Goal: Information Seeking & Learning: Learn about a topic

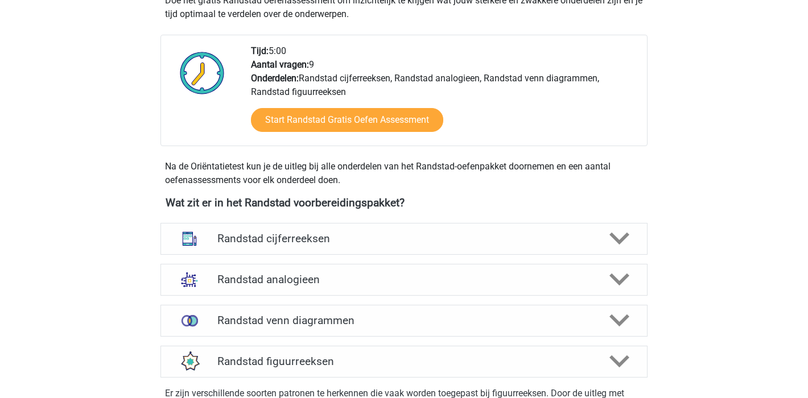
scroll to position [423, 0]
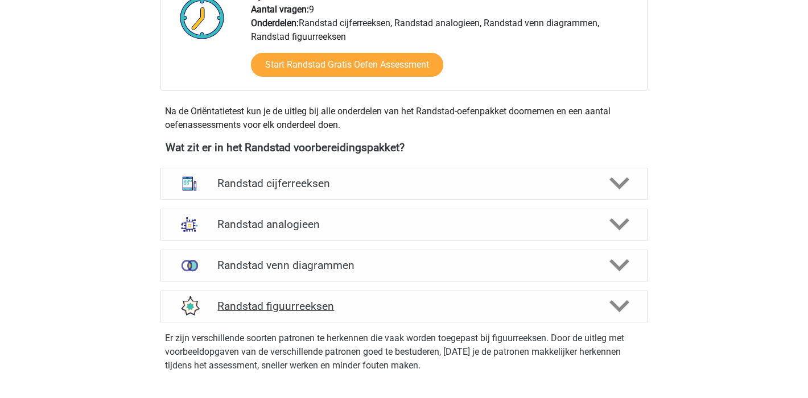
click at [265, 312] on h4 "Randstad figuurreeksen" at bounding box center [403, 306] width 373 height 13
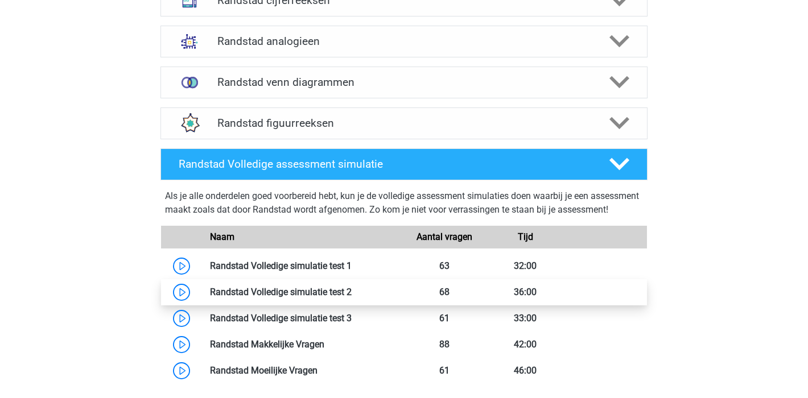
scroll to position [664, 0]
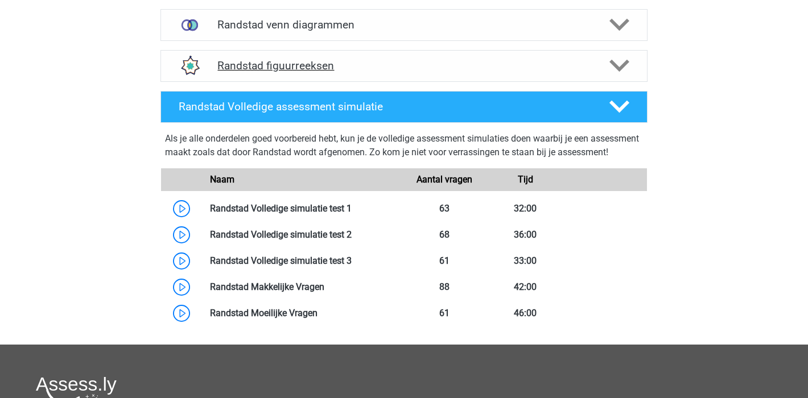
click at [303, 61] on h4 "Randstad figuurreeksen" at bounding box center [403, 65] width 373 height 13
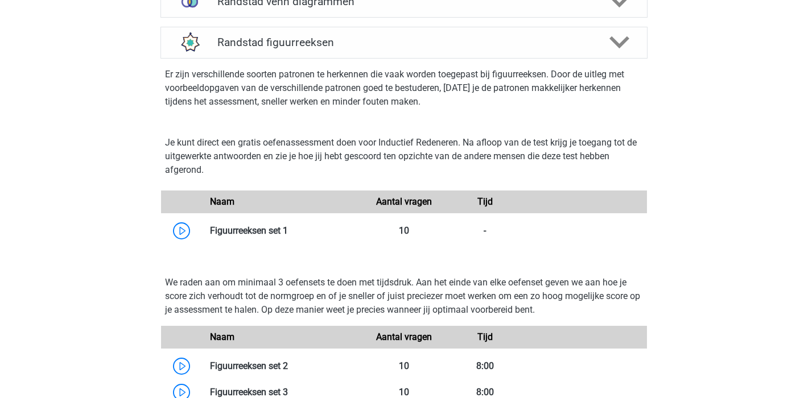
scroll to position [724, 0]
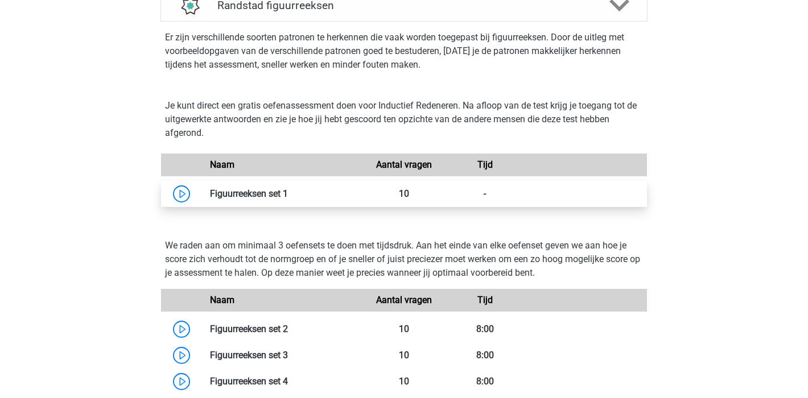
click at [288, 191] on link at bounding box center [288, 193] width 0 height 11
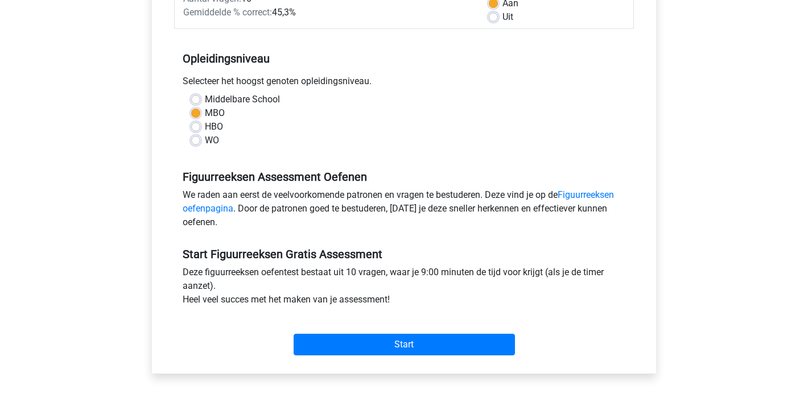
scroll to position [275, 0]
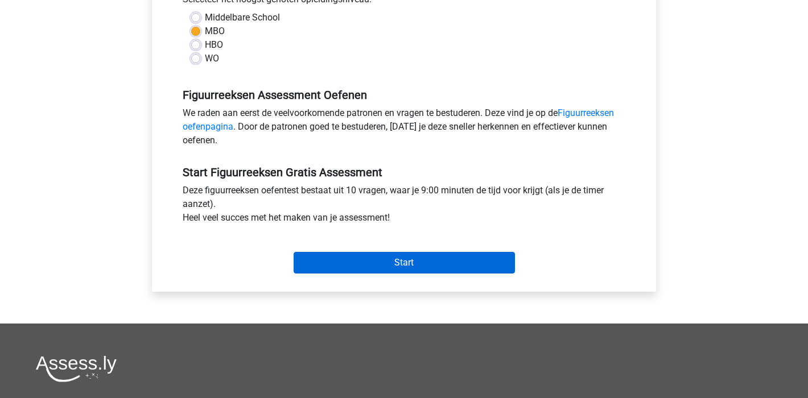
click at [432, 262] on input "Start" at bounding box center [404, 263] width 221 height 22
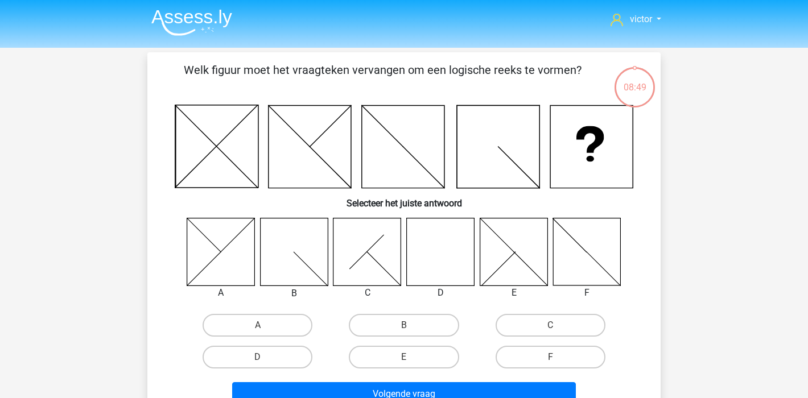
click at [441, 253] on icon at bounding box center [441, 252] width 68 height 68
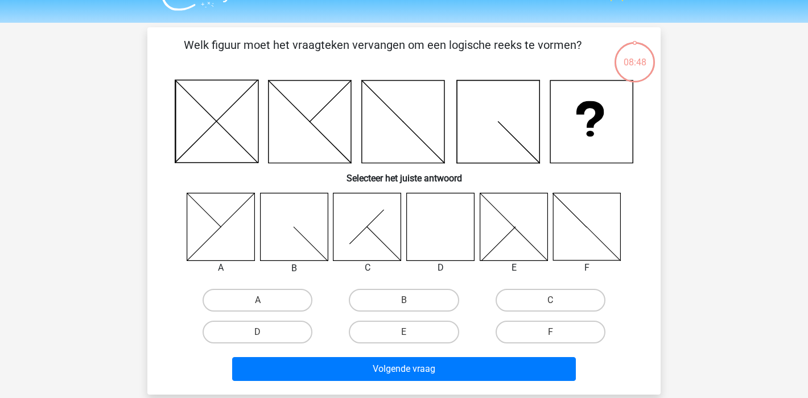
scroll to position [96, 0]
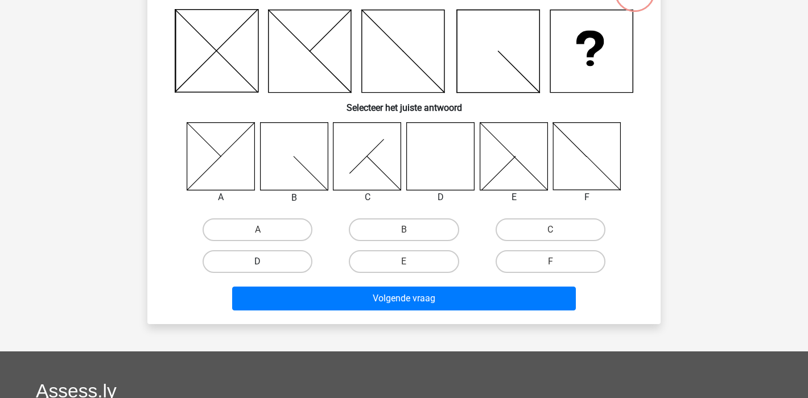
click at [286, 261] on label "D" at bounding box center [258, 261] width 110 height 23
click at [265, 262] on input "D" at bounding box center [261, 265] width 7 height 7
radio input "true"
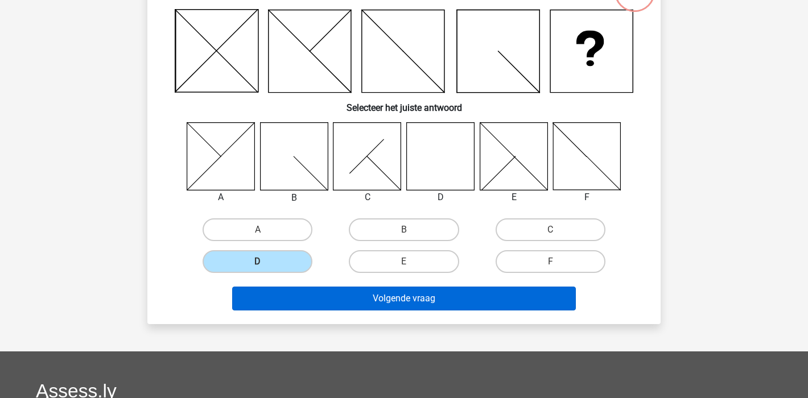
click at [388, 294] on button "Volgende vraag" at bounding box center [404, 299] width 344 height 24
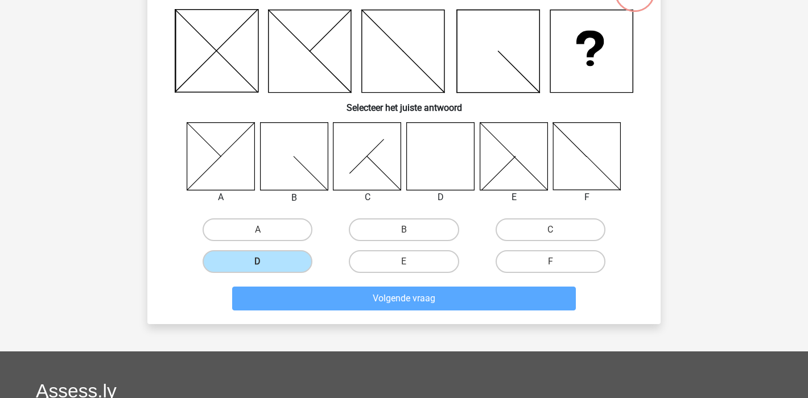
scroll to position [52, 0]
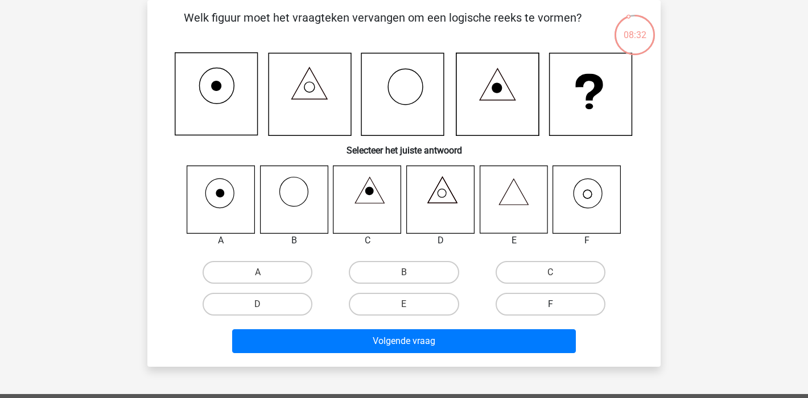
click at [557, 299] on label "F" at bounding box center [551, 304] width 110 height 23
click at [557, 304] on input "F" at bounding box center [553, 307] width 7 height 7
radio input "true"
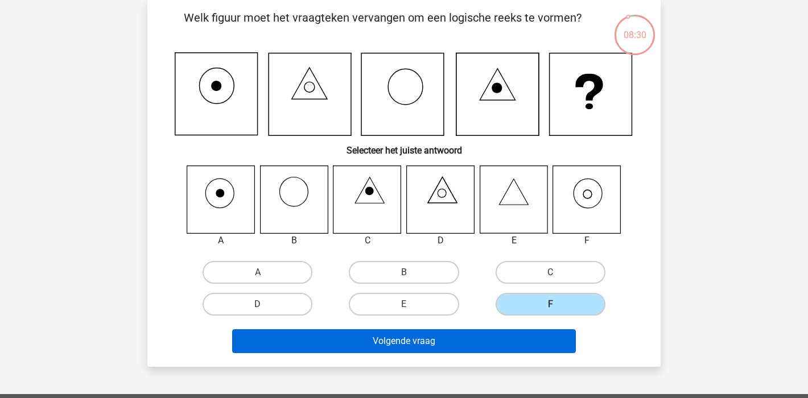
click at [398, 335] on button "Volgende vraag" at bounding box center [404, 342] width 344 height 24
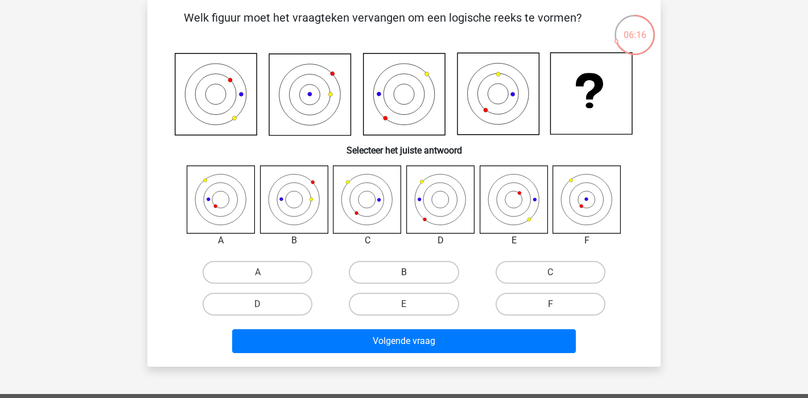
click at [411, 275] on label "B" at bounding box center [404, 272] width 110 height 23
click at [411, 275] on input "B" at bounding box center [407, 276] width 7 height 7
radio input "true"
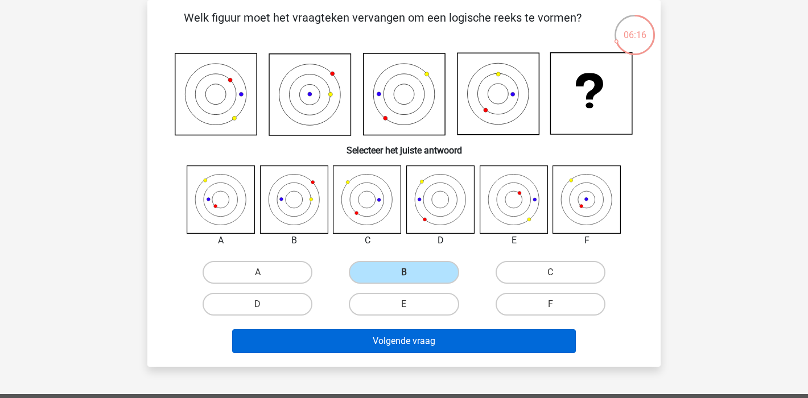
click at [472, 344] on button "Volgende vraag" at bounding box center [404, 342] width 344 height 24
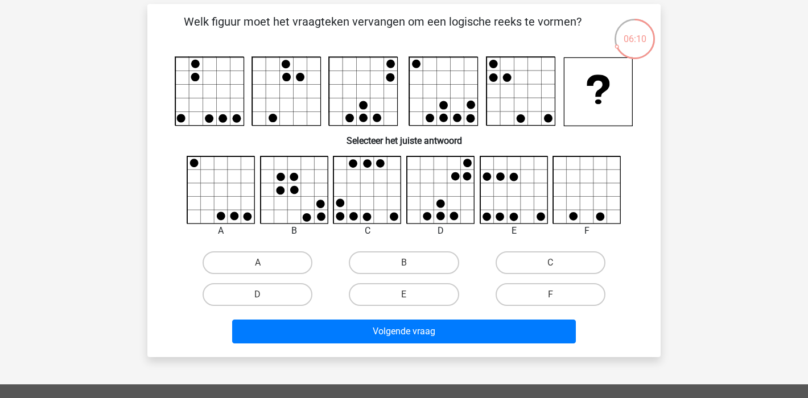
scroll to position [46, 0]
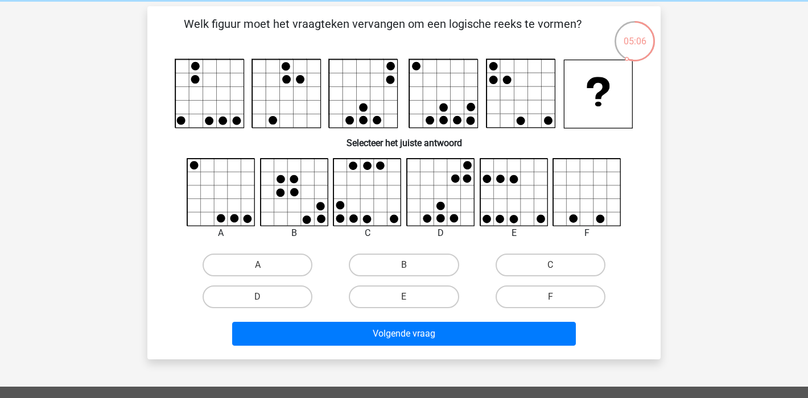
click at [409, 298] on input "E" at bounding box center [407, 300] width 7 height 7
radio input "true"
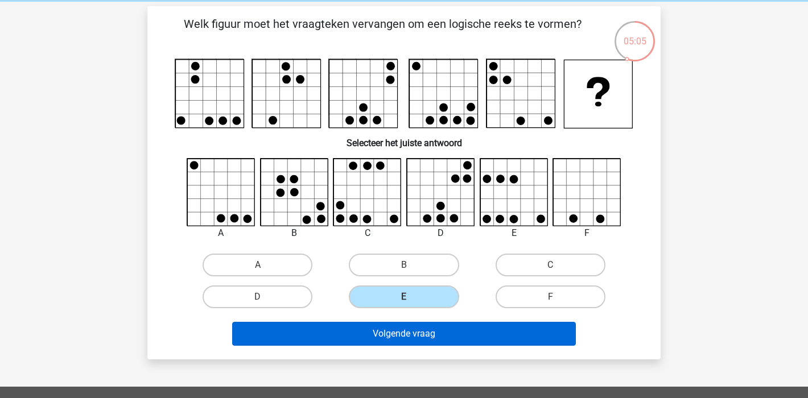
click at [437, 334] on button "Volgende vraag" at bounding box center [404, 334] width 344 height 24
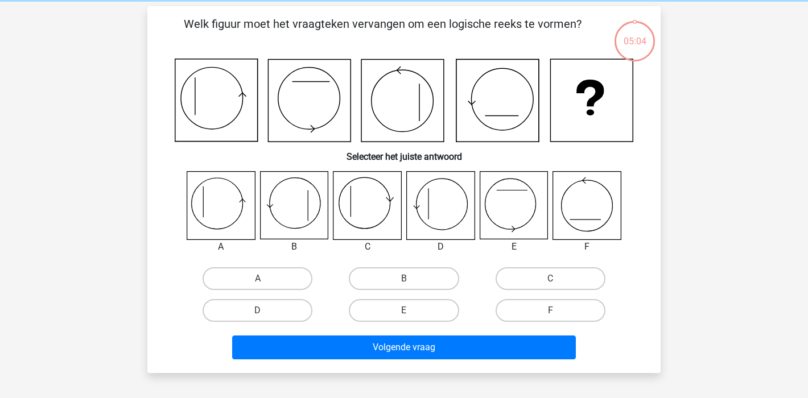
scroll to position [52, 0]
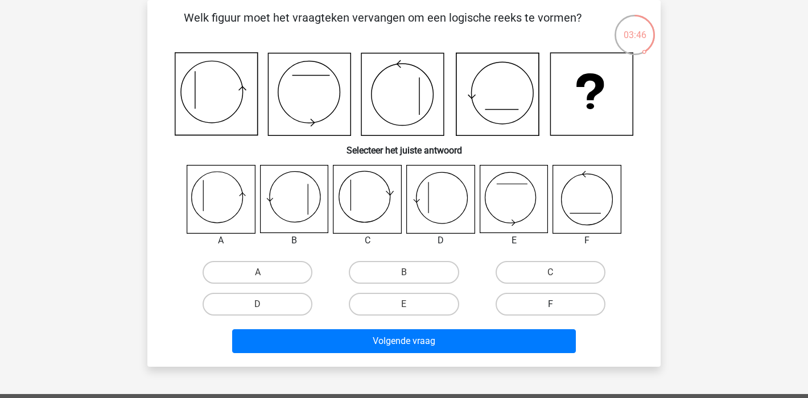
click at [567, 299] on label "F" at bounding box center [551, 304] width 110 height 23
click at [558, 304] on input "F" at bounding box center [553, 307] width 7 height 7
radio input "true"
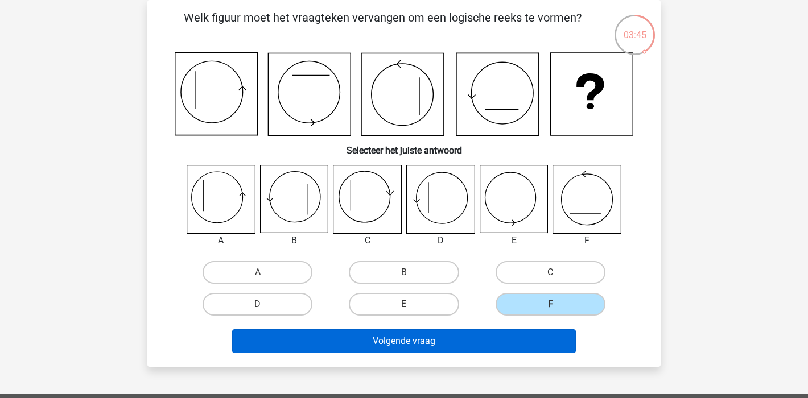
click at [433, 337] on button "Volgende vraag" at bounding box center [404, 342] width 344 height 24
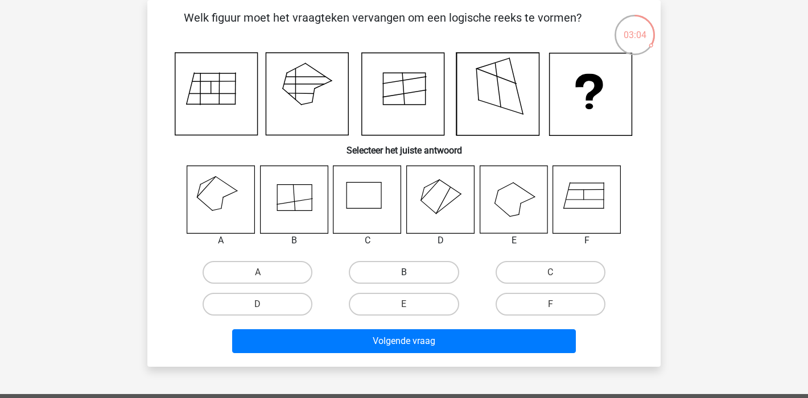
click at [417, 270] on label "B" at bounding box center [404, 272] width 110 height 23
click at [411, 273] on input "B" at bounding box center [407, 276] width 7 height 7
radio input "true"
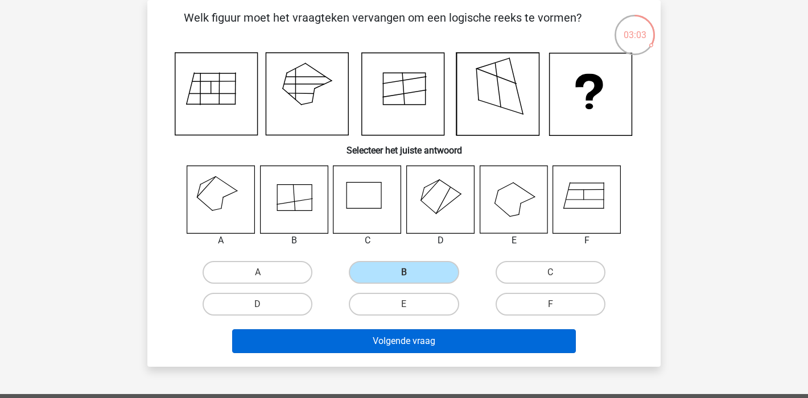
click at [474, 330] on button "Volgende vraag" at bounding box center [404, 342] width 344 height 24
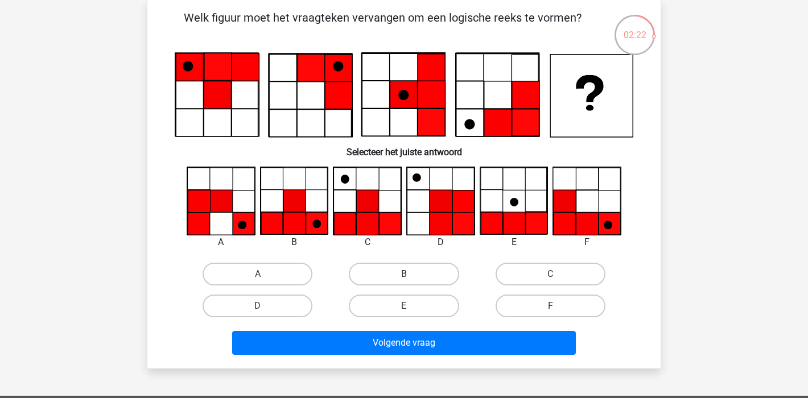
click at [378, 274] on label "B" at bounding box center [404, 274] width 110 height 23
click at [404, 274] on input "B" at bounding box center [407, 277] width 7 height 7
radio input "true"
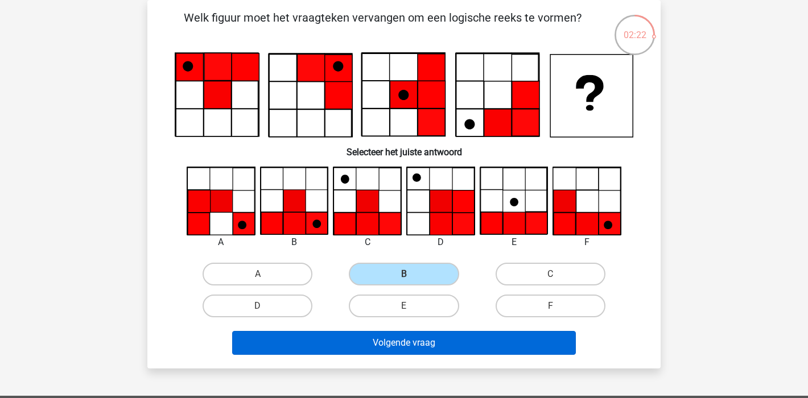
click at [477, 351] on button "Volgende vraag" at bounding box center [404, 343] width 344 height 24
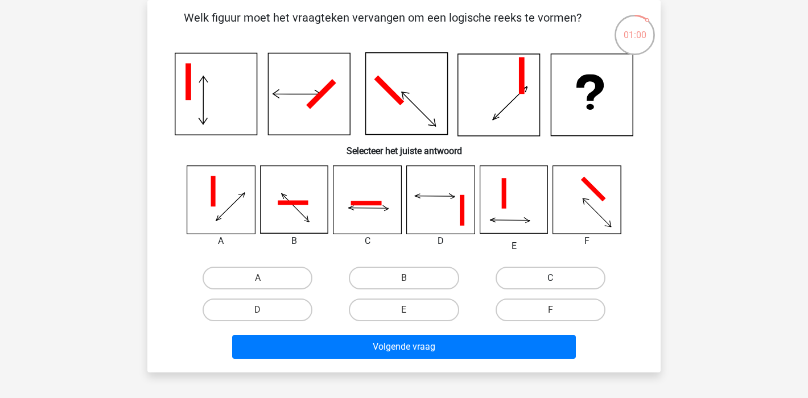
click at [529, 277] on label "C" at bounding box center [551, 278] width 110 height 23
click at [550, 278] on input "C" at bounding box center [553, 281] width 7 height 7
radio input "true"
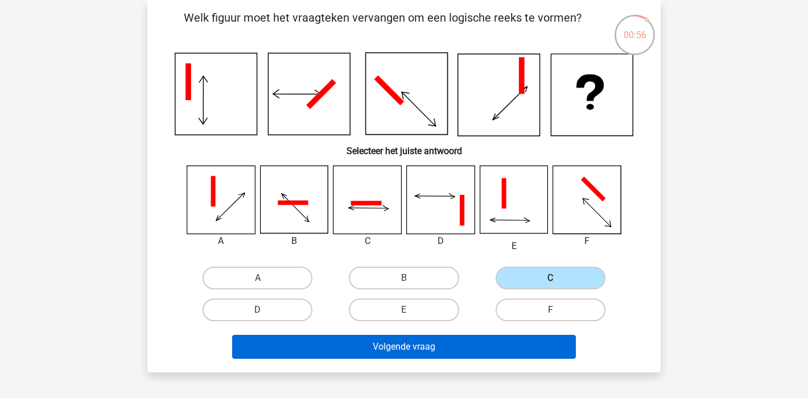
click at [474, 344] on button "Volgende vraag" at bounding box center [404, 347] width 344 height 24
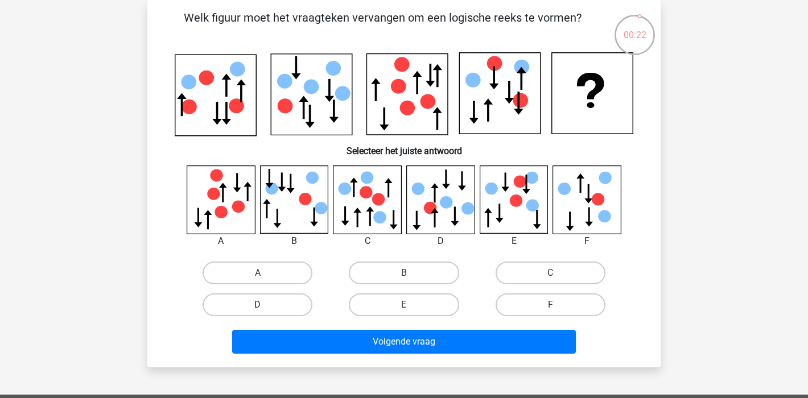
click at [274, 307] on label "D" at bounding box center [258, 305] width 110 height 23
click at [265, 307] on input "D" at bounding box center [261, 308] width 7 height 7
radio input "true"
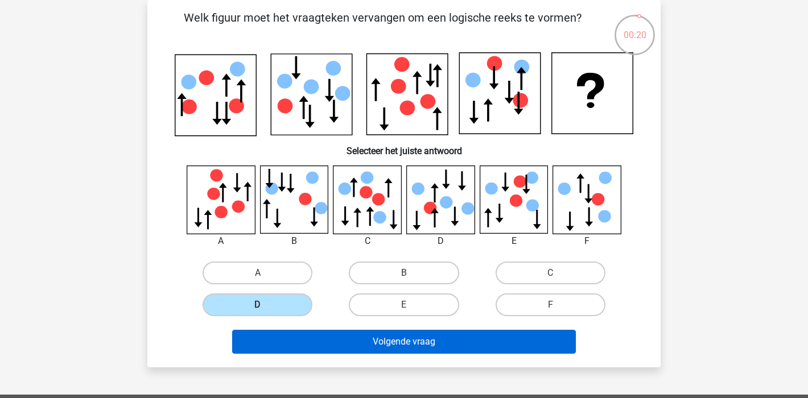
click at [308, 341] on button "Volgende vraag" at bounding box center [404, 342] width 344 height 24
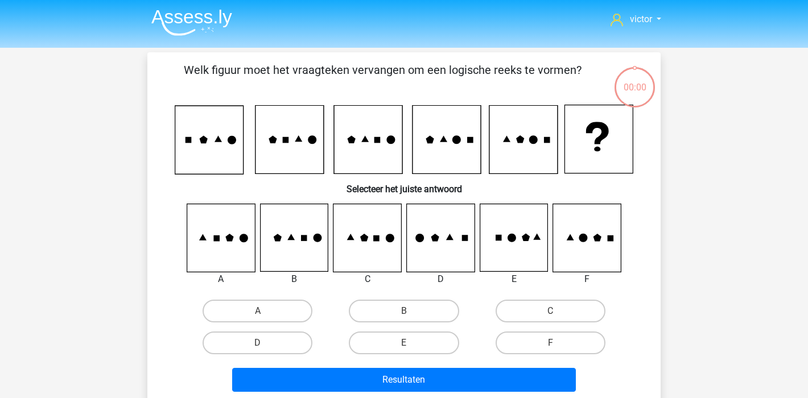
scroll to position [52, 0]
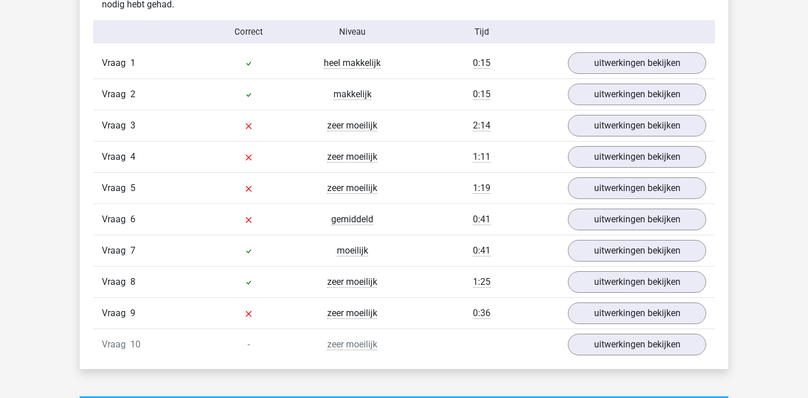
scroll to position [713, 0]
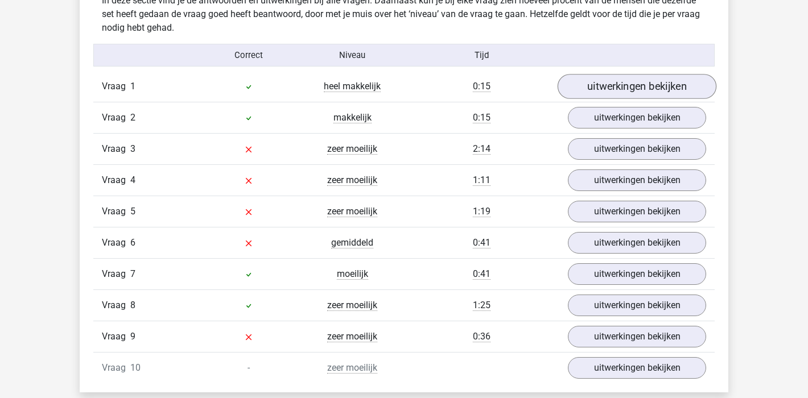
click at [663, 89] on link "uitwerkingen bekijken" at bounding box center [637, 86] width 159 height 25
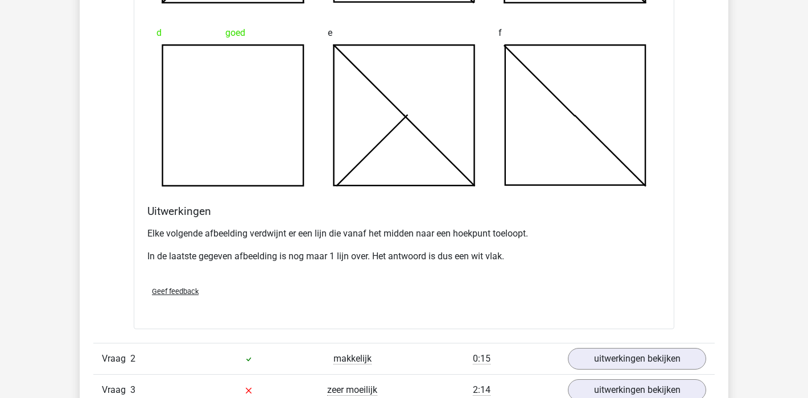
scroll to position [1328, 0]
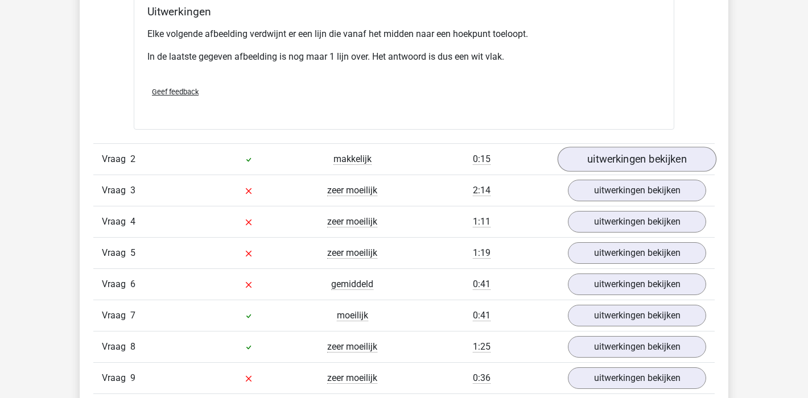
click at [634, 161] on link "uitwerkingen bekijken" at bounding box center [637, 159] width 159 height 25
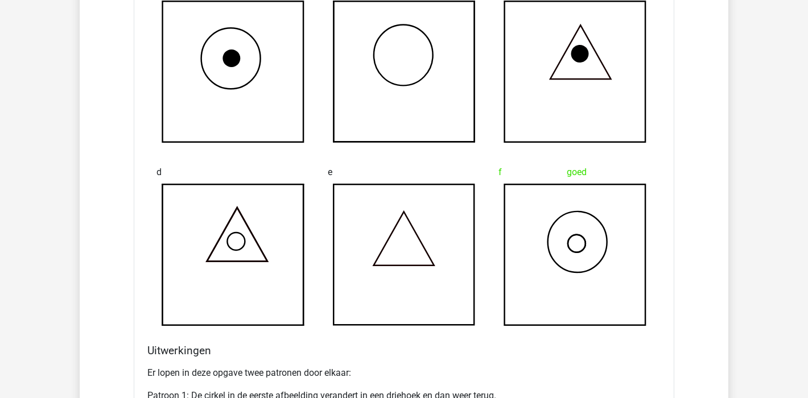
scroll to position [1289, 0]
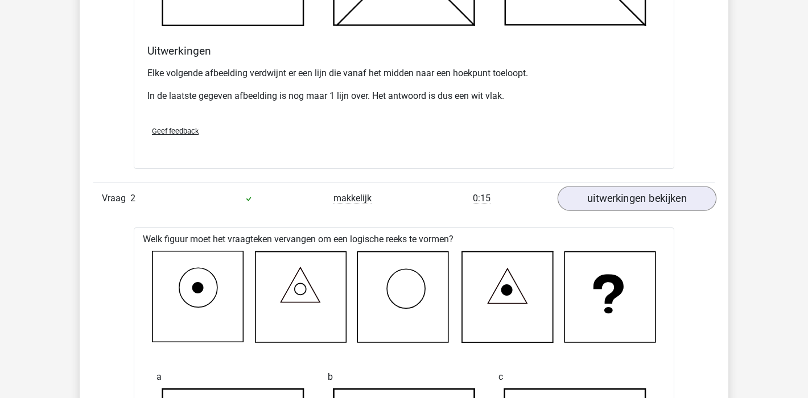
click at [659, 204] on link "uitwerkingen bekijken" at bounding box center [637, 198] width 159 height 25
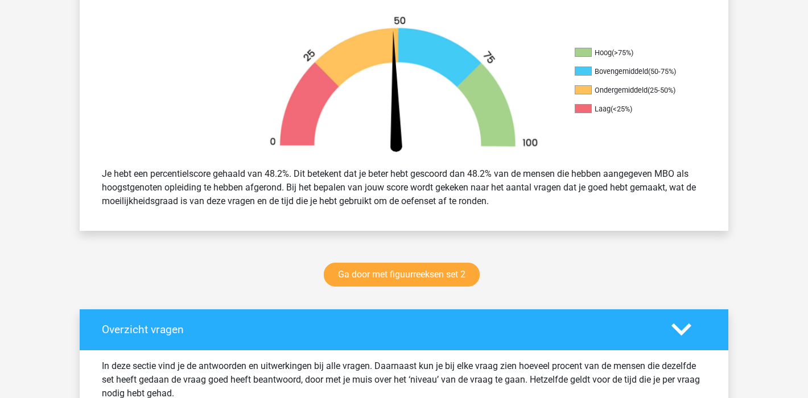
scroll to position [552, 0]
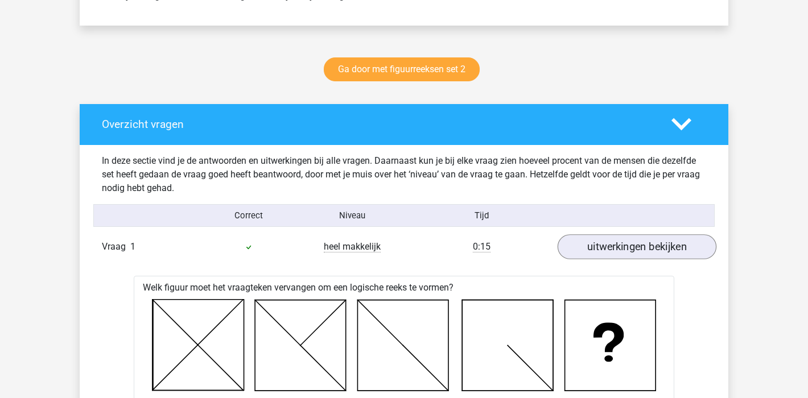
click at [654, 246] on link "uitwerkingen bekijken" at bounding box center [637, 246] width 159 height 25
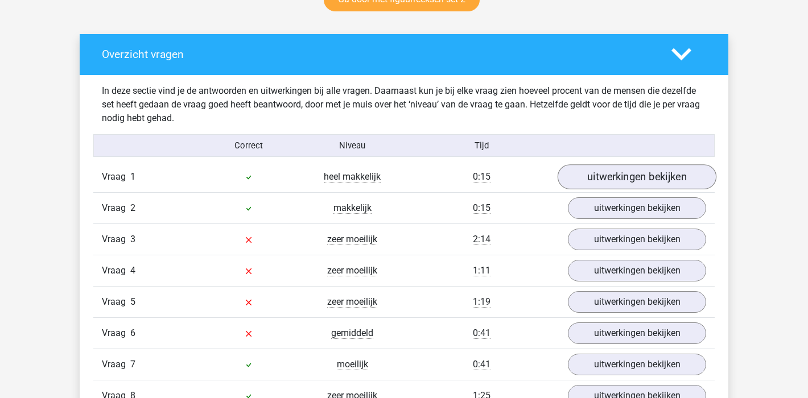
scroll to position [657, 0]
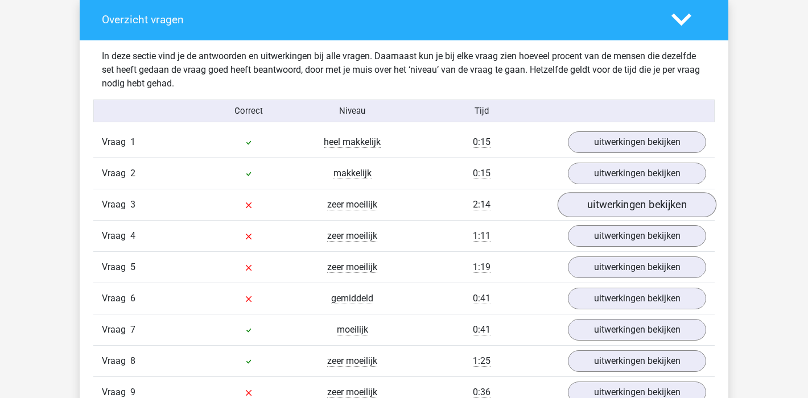
click at [634, 200] on link "uitwerkingen bekijken" at bounding box center [637, 204] width 159 height 25
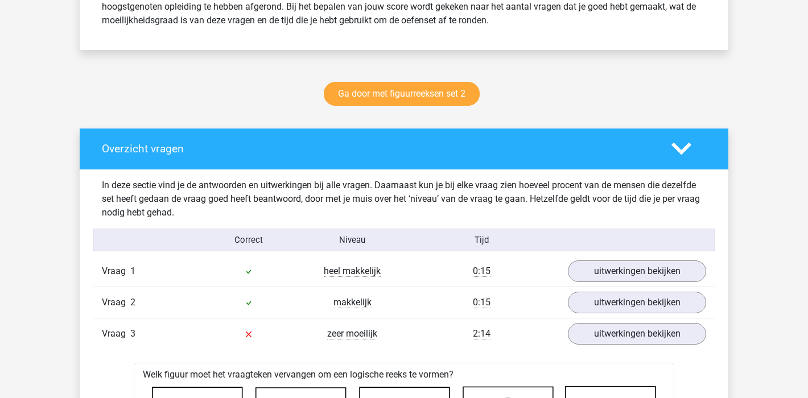
scroll to position [617, 0]
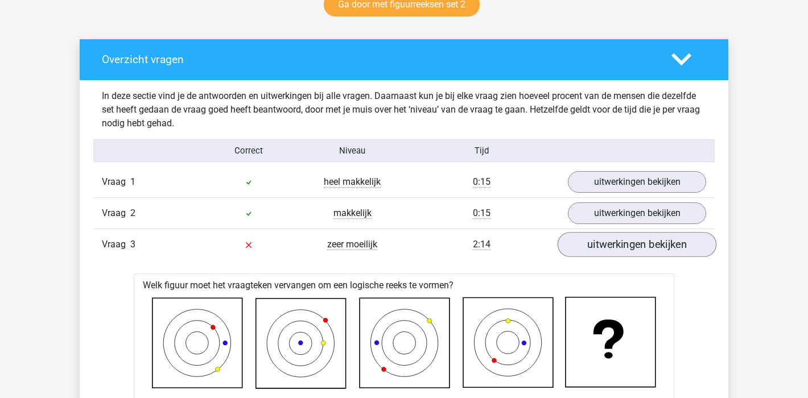
click at [666, 244] on link "uitwerkingen bekijken" at bounding box center [637, 244] width 159 height 25
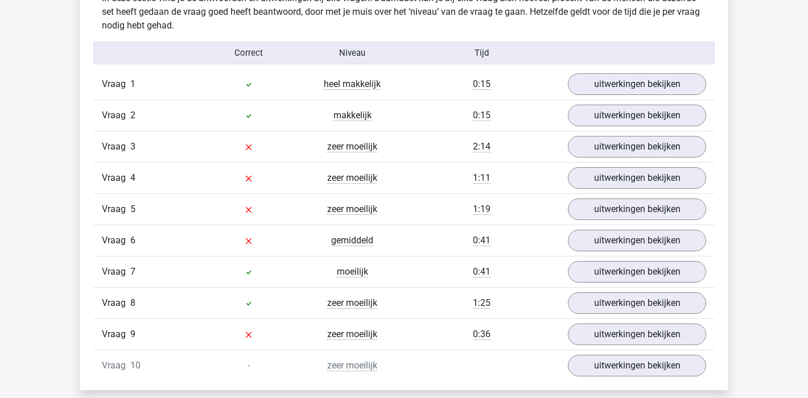
scroll to position [738, 0]
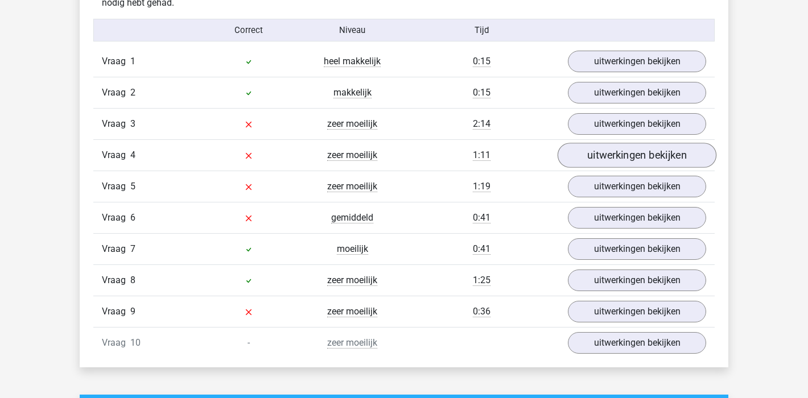
click at [677, 152] on link "uitwerkingen bekijken" at bounding box center [637, 155] width 159 height 25
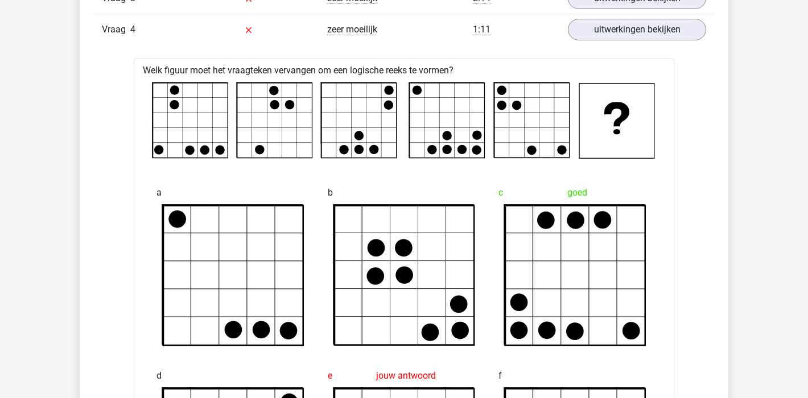
scroll to position [693, 0]
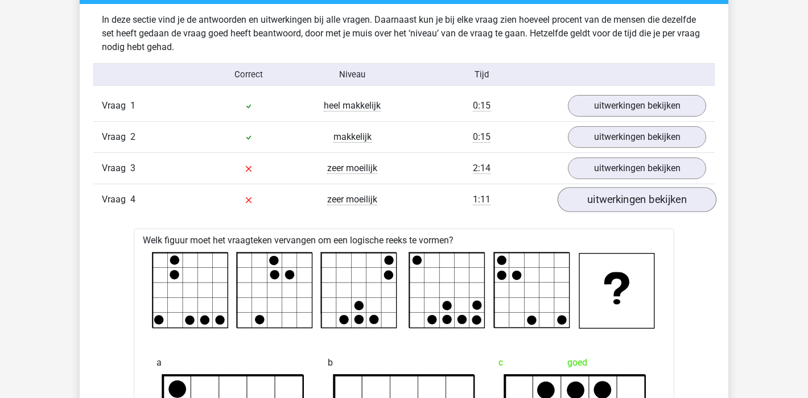
click at [661, 204] on link "uitwerkingen bekijken" at bounding box center [637, 199] width 159 height 25
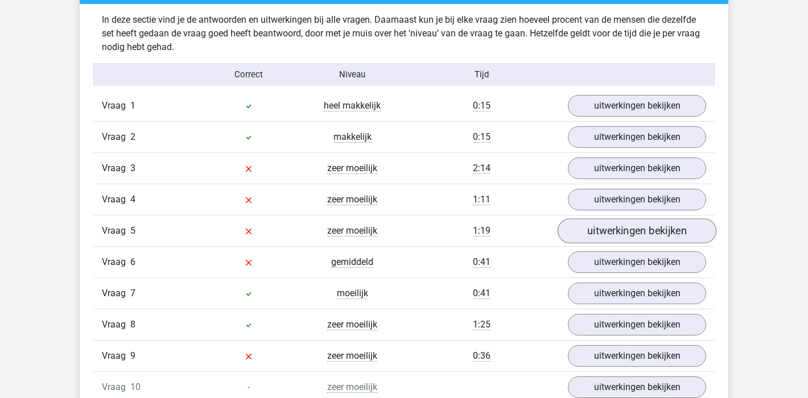
click at [684, 227] on link "uitwerkingen bekijken" at bounding box center [637, 231] width 159 height 25
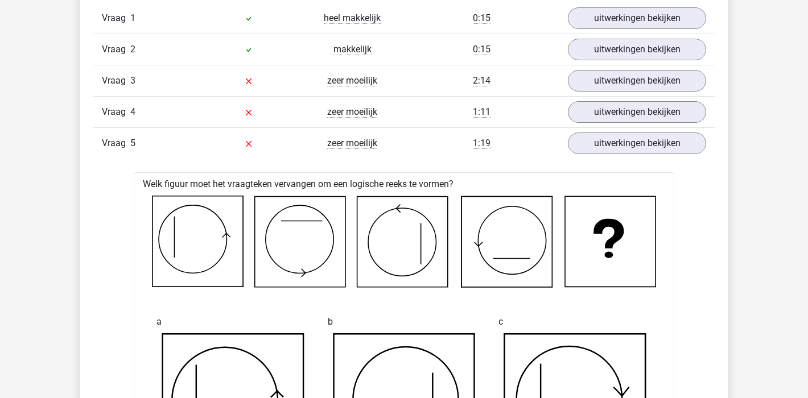
scroll to position [708, 0]
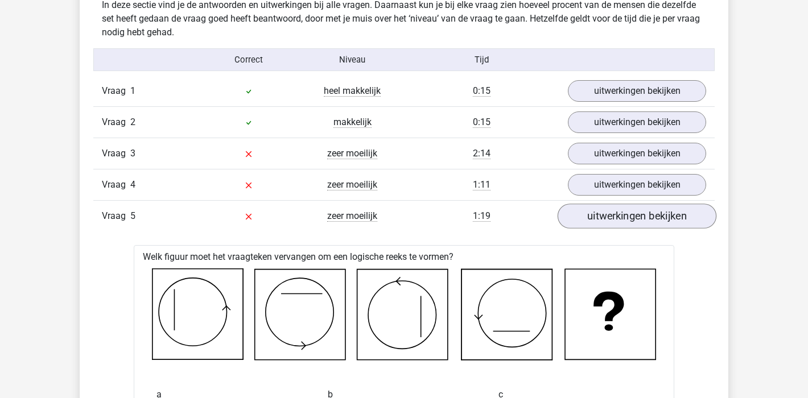
click at [683, 224] on link "uitwerkingen bekijken" at bounding box center [637, 216] width 159 height 25
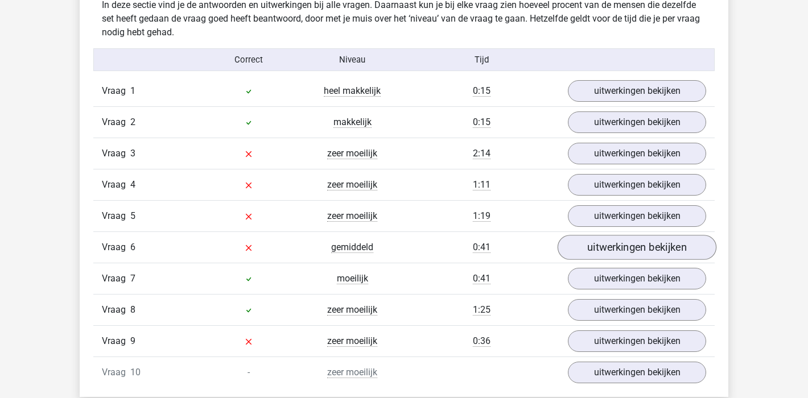
click at [683, 248] on link "uitwerkingen bekijken" at bounding box center [637, 247] width 159 height 25
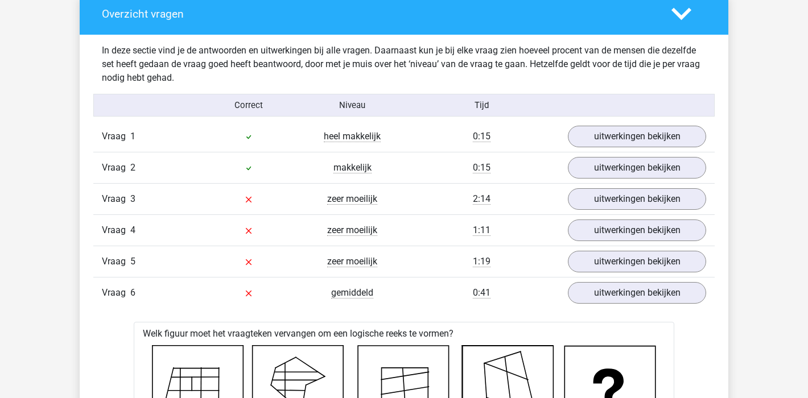
scroll to position [858, 0]
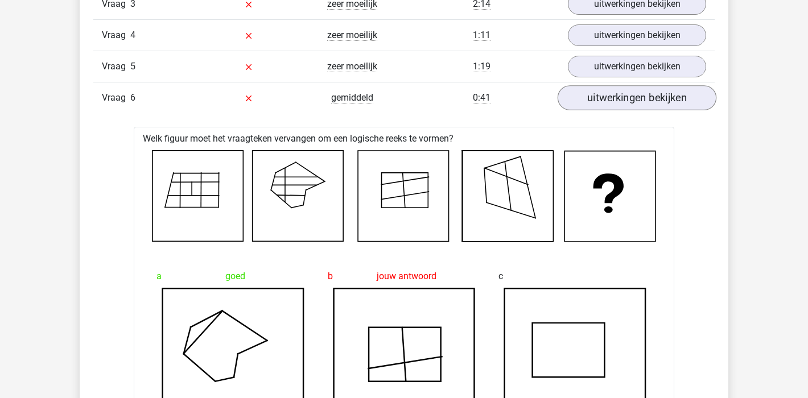
click at [690, 106] on link "uitwerkingen bekijken" at bounding box center [637, 97] width 159 height 25
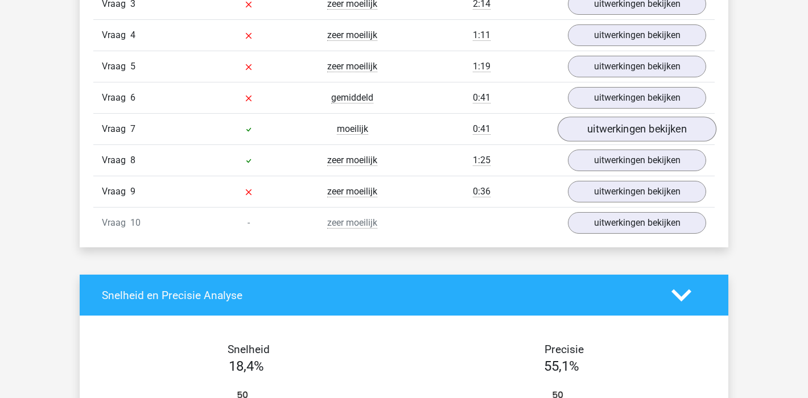
click at [692, 130] on link "uitwerkingen bekijken" at bounding box center [637, 129] width 159 height 25
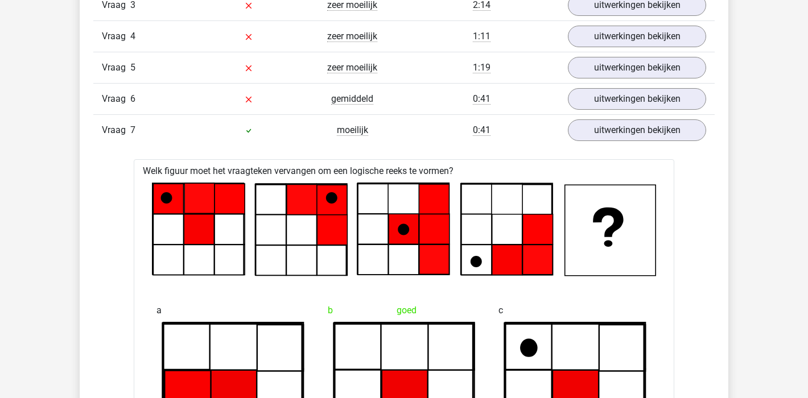
scroll to position [837, 0]
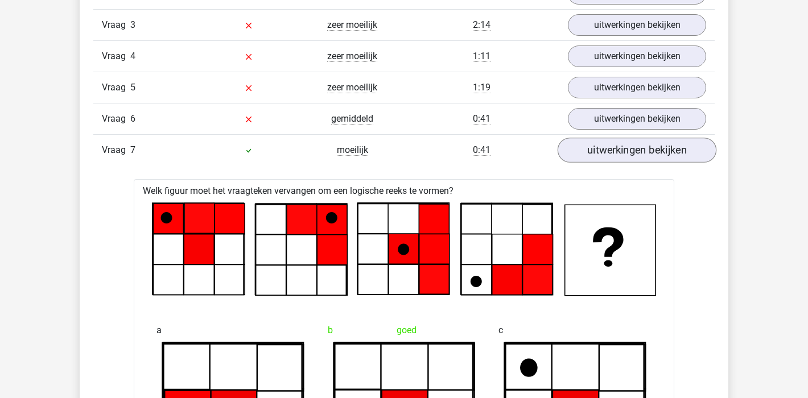
click at [676, 153] on link "uitwerkingen bekijken" at bounding box center [637, 150] width 159 height 25
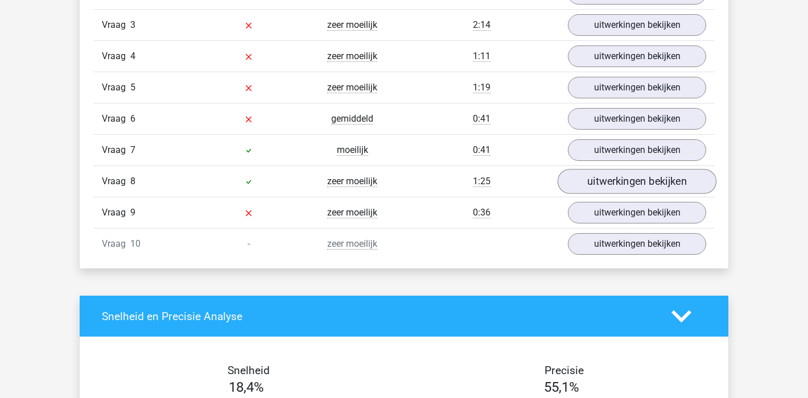
click at [677, 176] on link "uitwerkingen bekijken" at bounding box center [637, 181] width 159 height 25
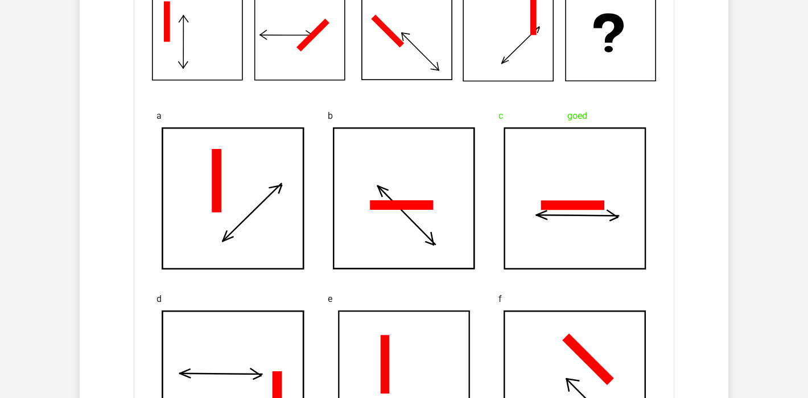
scroll to position [946, 0]
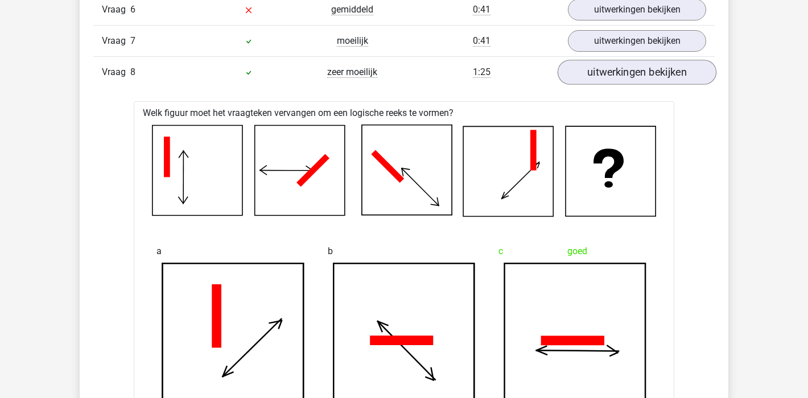
click at [666, 78] on link "uitwerkingen bekijken" at bounding box center [637, 72] width 159 height 25
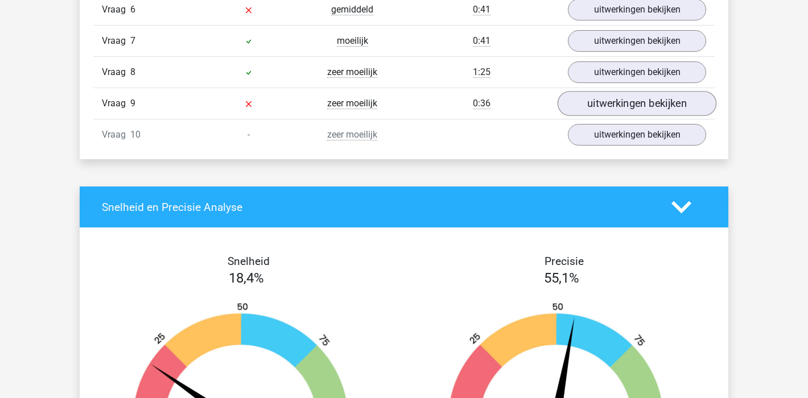
click at [675, 103] on link "uitwerkingen bekijken" at bounding box center [637, 103] width 159 height 25
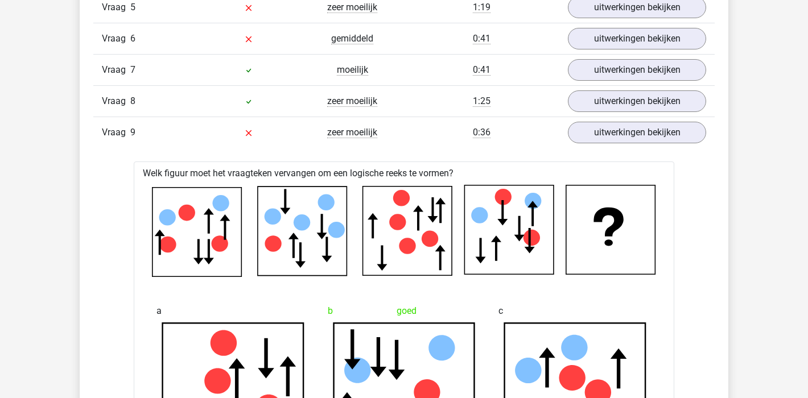
scroll to position [915, 0]
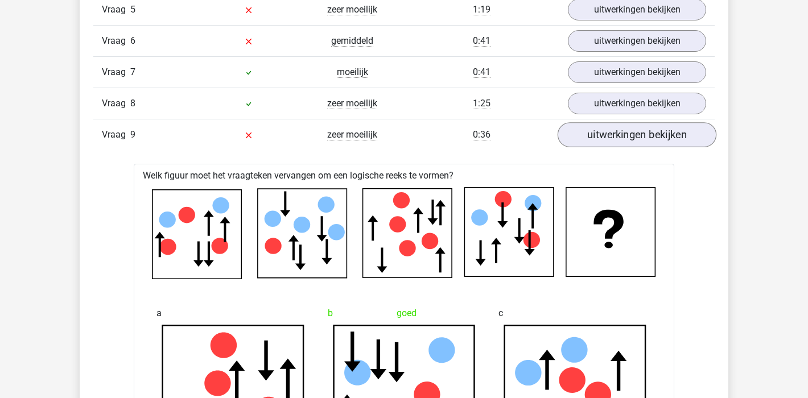
click at [663, 137] on link "uitwerkingen bekijken" at bounding box center [637, 134] width 159 height 25
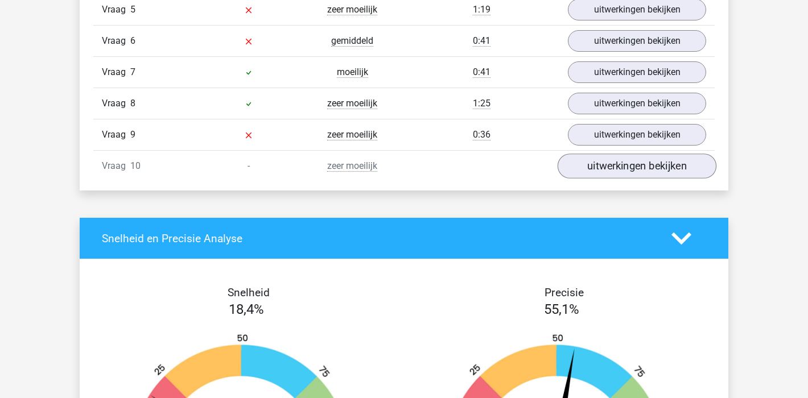
click at [678, 171] on link "uitwerkingen bekijken" at bounding box center [637, 166] width 159 height 25
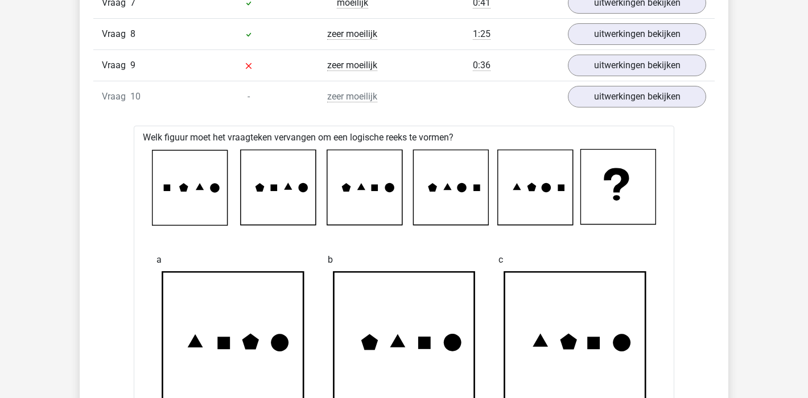
scroll to position [891, 0]
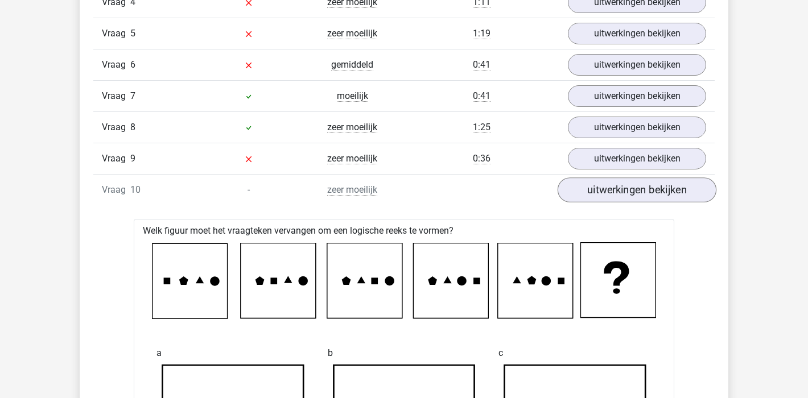
click at [669, 196] on link "uitwerkingen bekijken" at bounding box center [637, 190] width 159 height 25
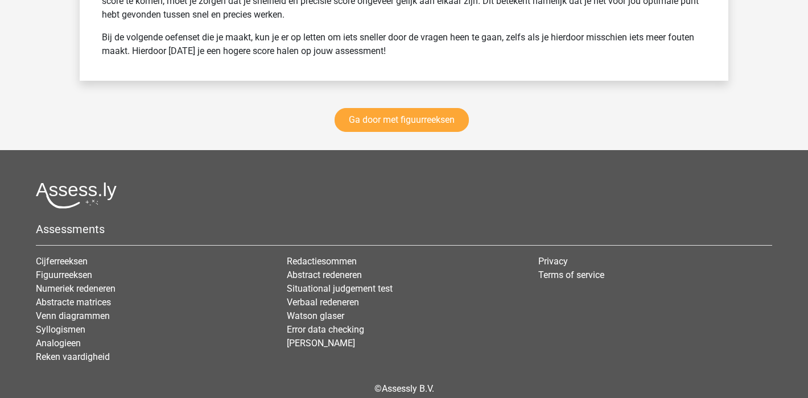
scroll to position [1707, 0]
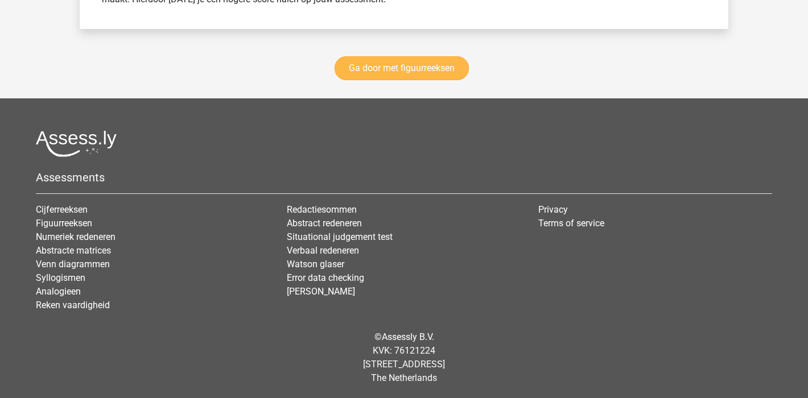
click at [419, 62] on link "Ga door met figuurreeksen" at bounding box center [402, 68] width 134 height 24
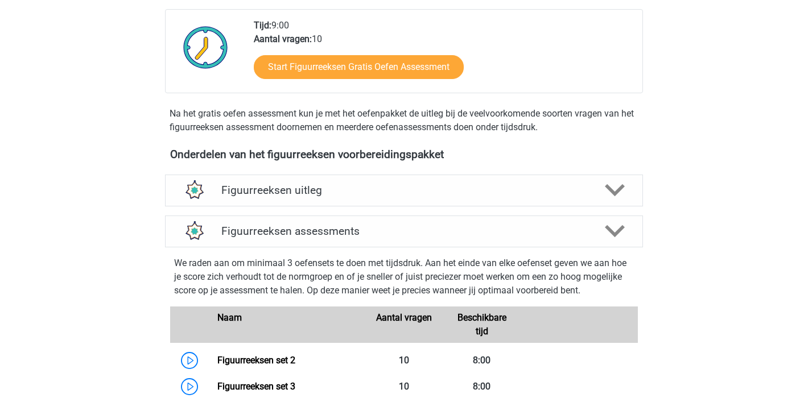
scroll to position [310, 0]
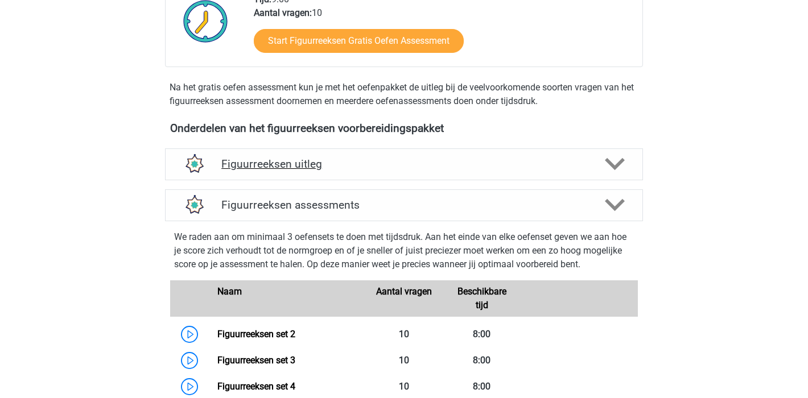
click at [323, 169] on h4 "Figuurreeksen uitleg" at bounding box center [403, 164] width 365 height 13
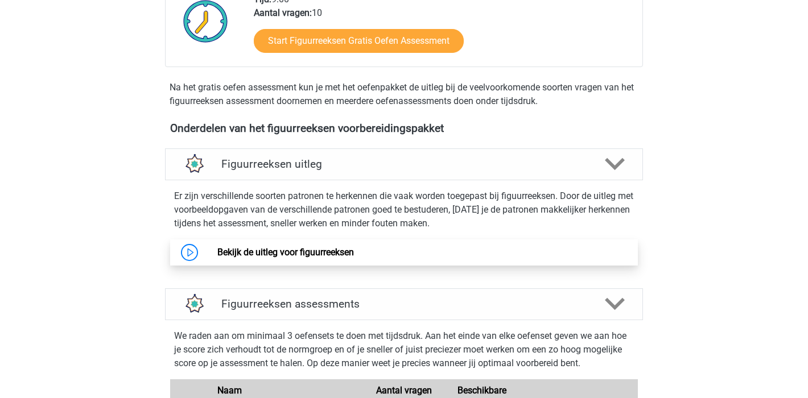
click at [274, 247] on link "Bekijk de uitleg voor figuurreeksen" at bounding box center [285, 252] width 137 height 11
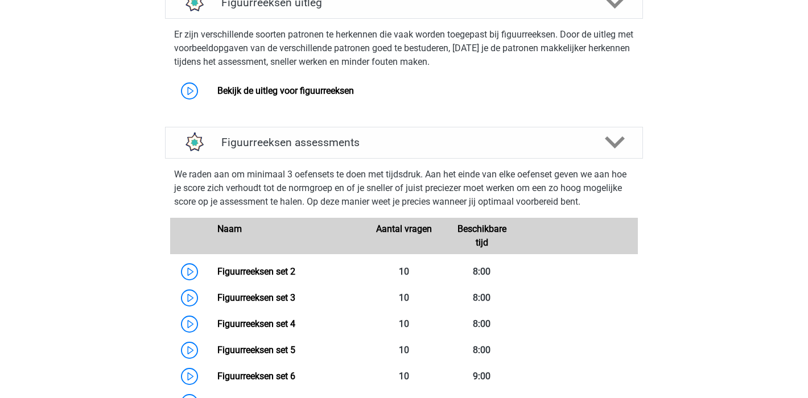
scroll to position [505, 0]
